Goal: Check status: Check status

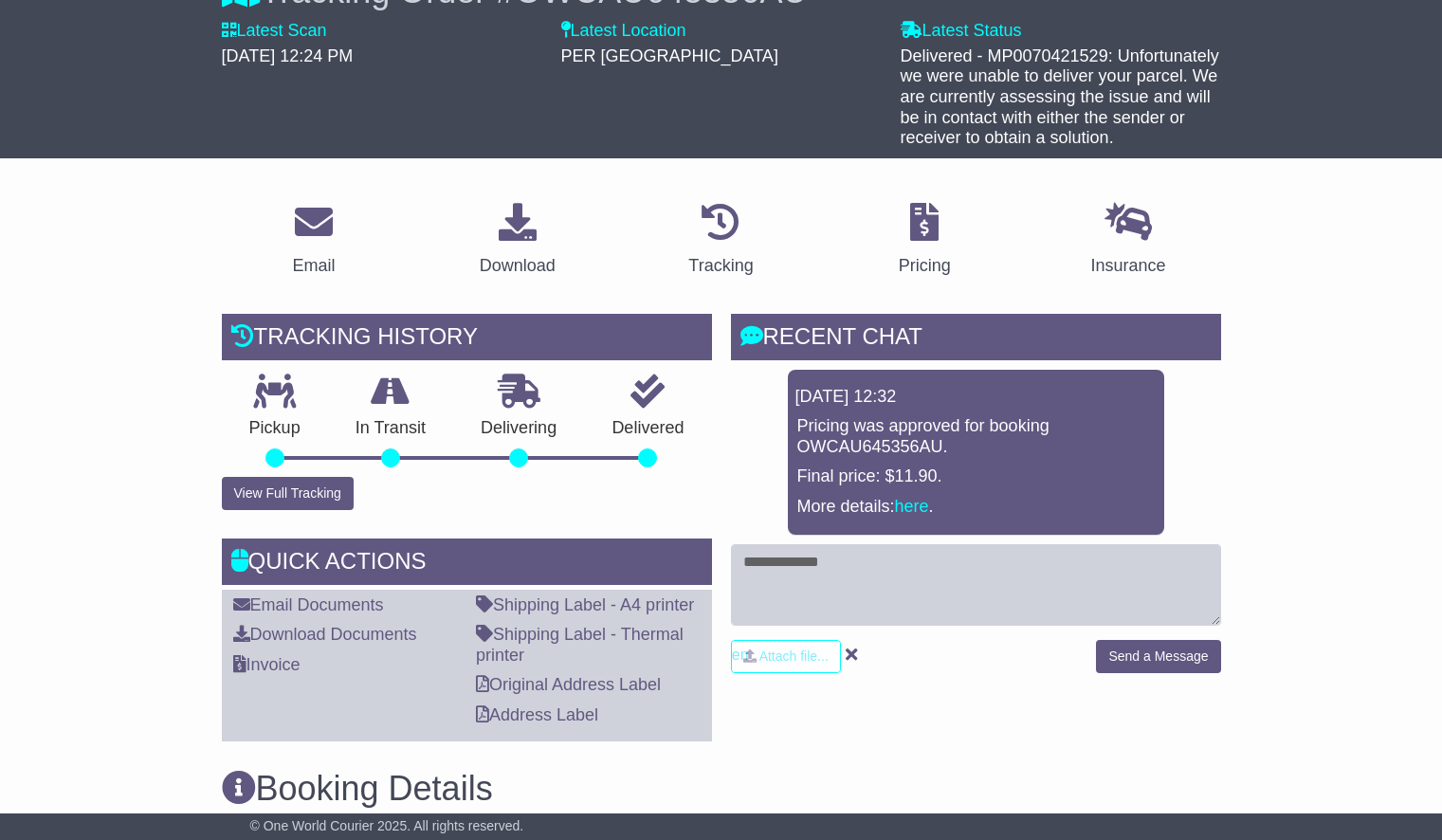
scroll to position [72, 0]
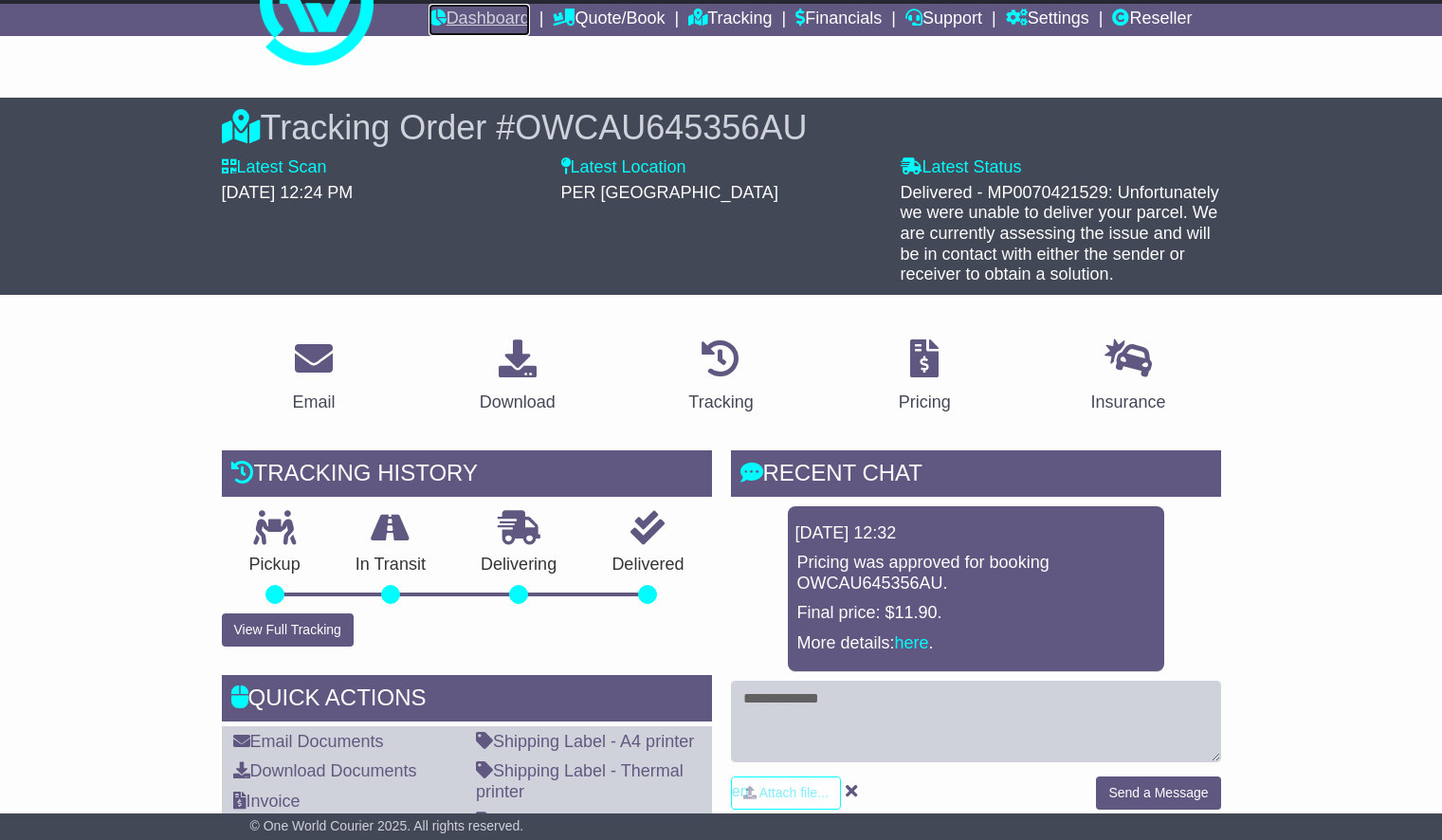
click at [437, 20] on link "Dashboard" at bounding box center [480, 20] width 101 height 32
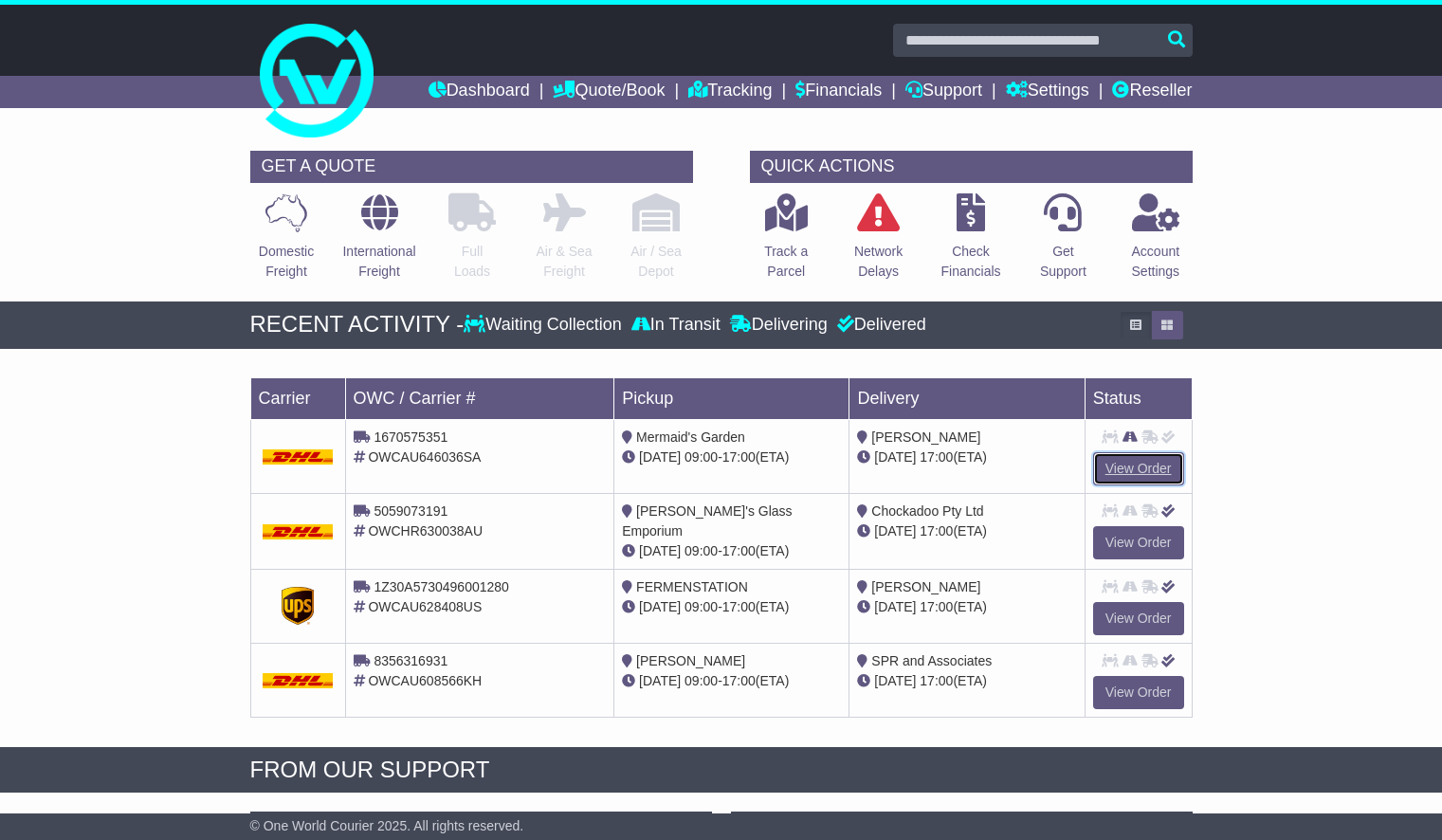
click at [1148, 470] on link "View Order" at bounding box center [1138, 468] width 91 height 33
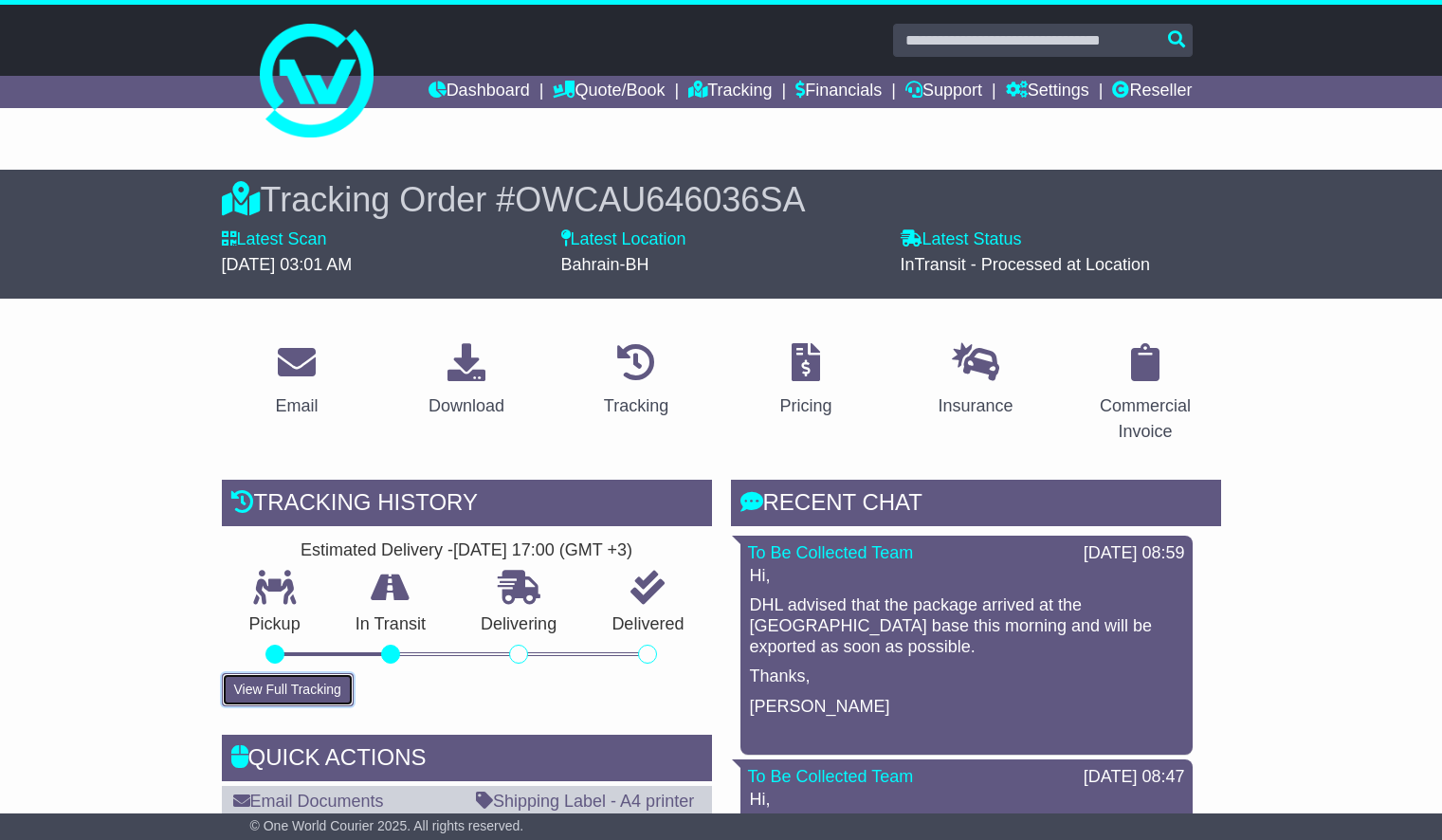
click at [327, 693] on button "View Full Tracking" at bounding box center [288, 690] width 132 height 33
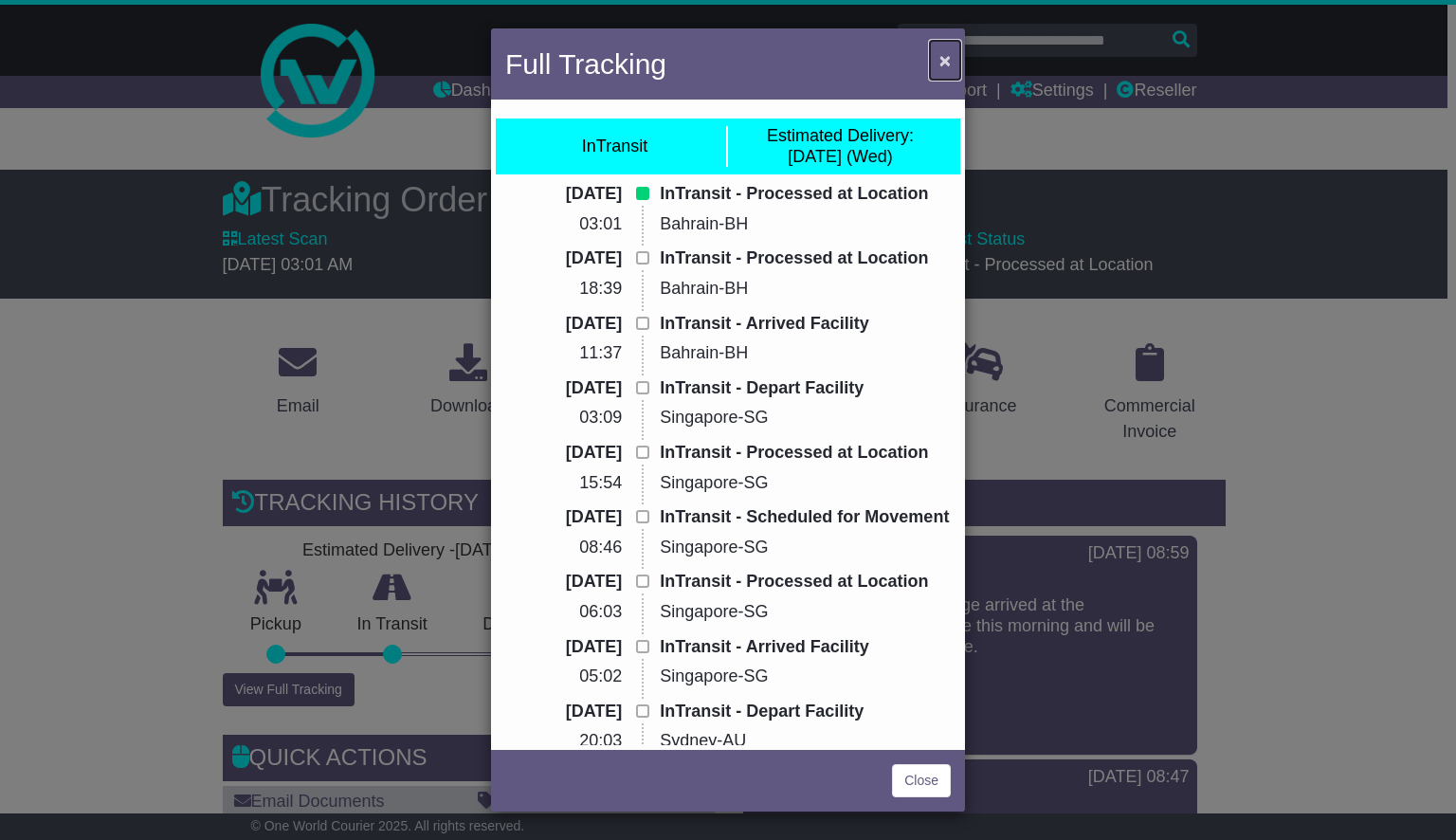
click at [947, 61] on span "×" at bounding box center [945, 60] width 11 height 22
